Goal: Transaction & Acquisition: Purchase product/service

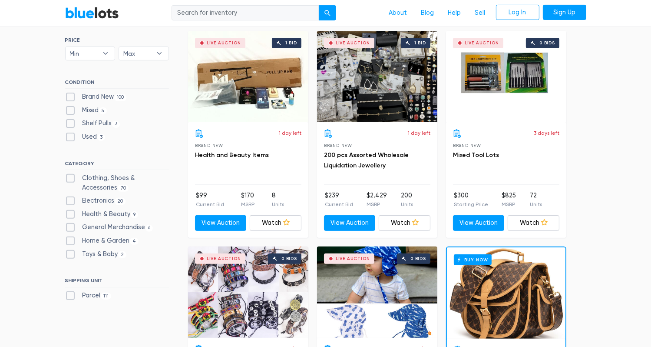
scroll to position [261, 0]
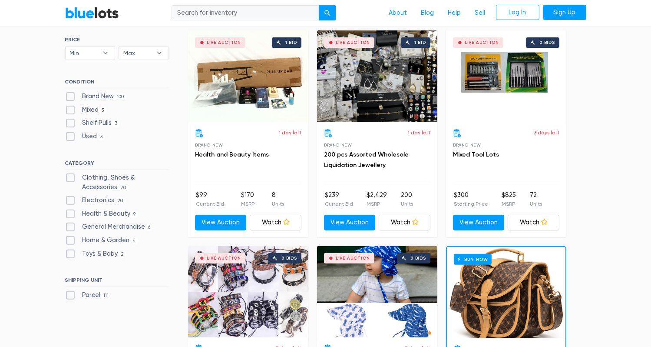
click at [125, 239] on label "Home & Garden 4" at bounding box center [102, 240] width 74 height 10
click at [71, 239] on Garden"] "Home & Garden 4" at bounding box center [68, 238] width 6 height 6
checkbox Garden"] "true"
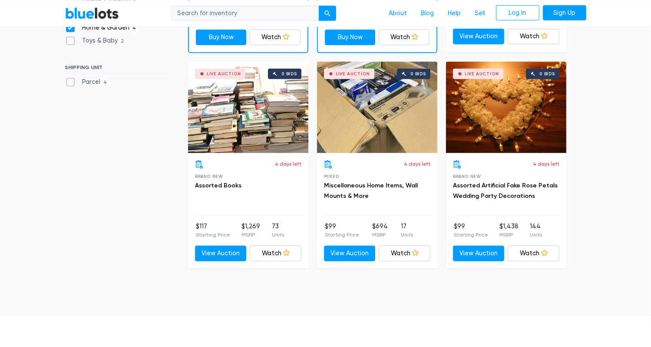
scroll to position [320, 0]
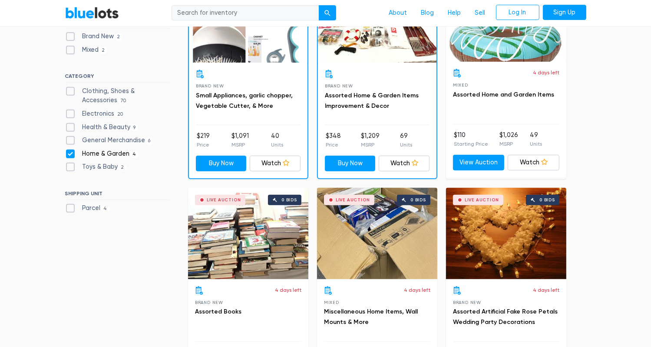
click at [94, 150] on label "Home & Garden 4" at bounding box center [102, 154] width 74 height 10
click at [71, 150] on Garden"] "Home & Garden 4" at bounding box center [68, 152] width 6 height 6
checkbox Garden"] "false"
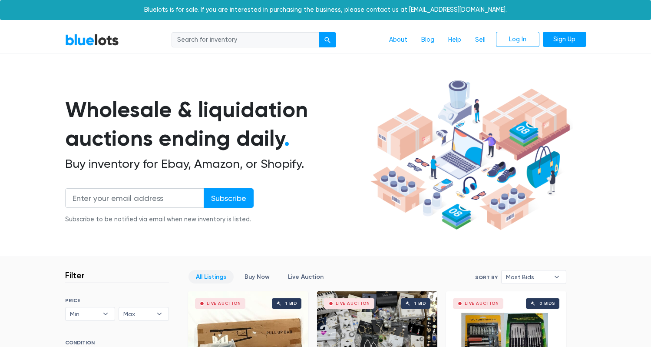
scroll to position [234, 0]
